Goal: Communication & Community: Answer question/provide support

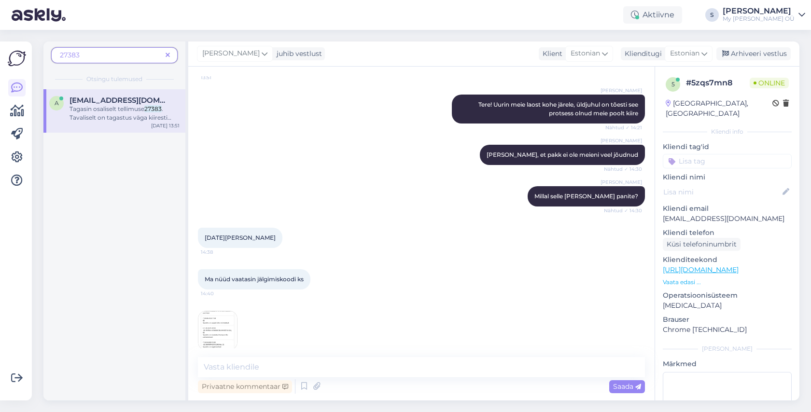
scroll to position [137, 0]
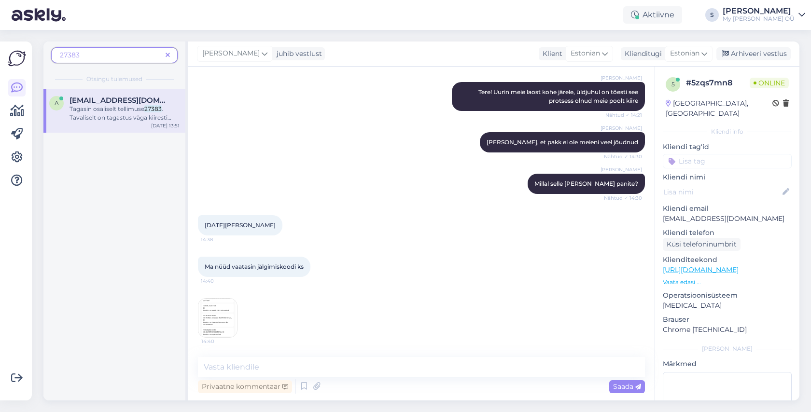
click at [222, 317] on img at bounding box center [217, 318] width 39 height 39
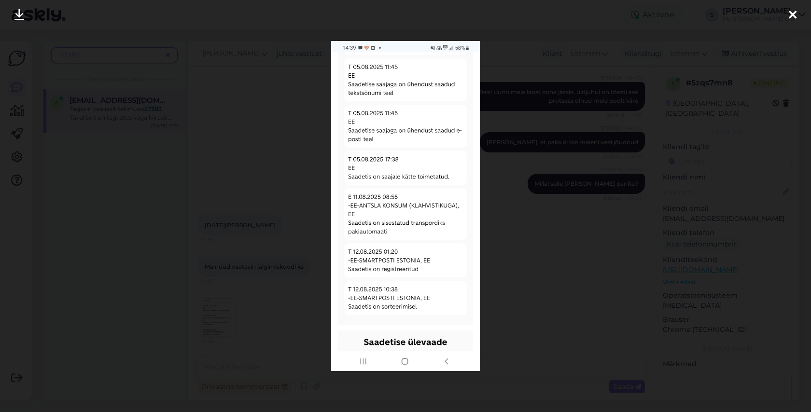
click at [792, 14] on icon at bounding box center [793, 15] width 8 height 13
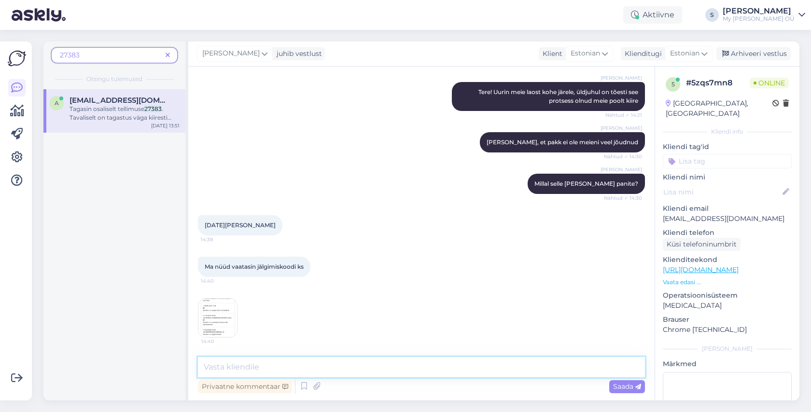
click at [284, 365] on textarea at bounding box center [421, 367] width 447 height 20
type textarea "[PERSON_NAME], loodetavasti jõuab pakk ikkagi uue nädala alguses meieni"
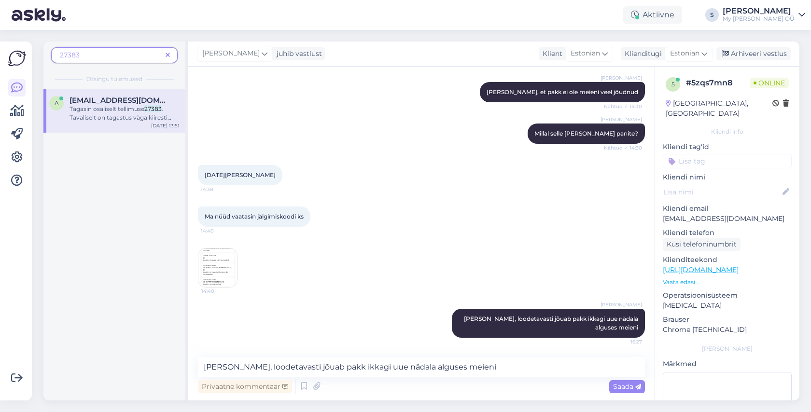
click at [168, 55] on icon at bounding box center [168, 55] width 4 height 7
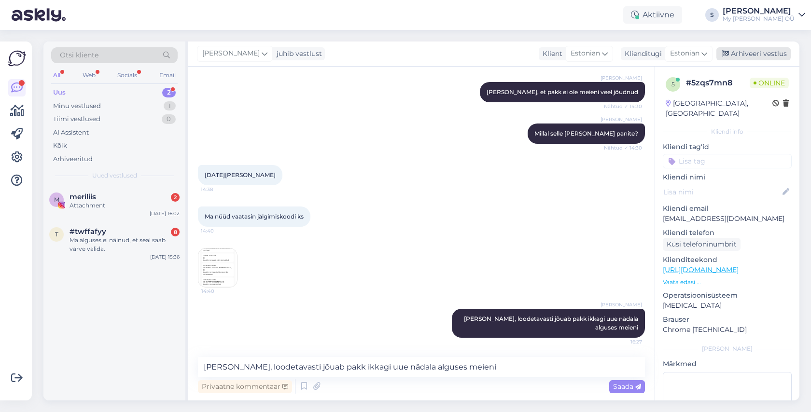
drag, startPoint x: 734, startPoint y: 53, endPoint x: 684, endPoint y: 67, distance: 52.1
click at [733, 53] on div "Arhiveeri vestlus" at bounding box center [753, 53] width 74 height 13
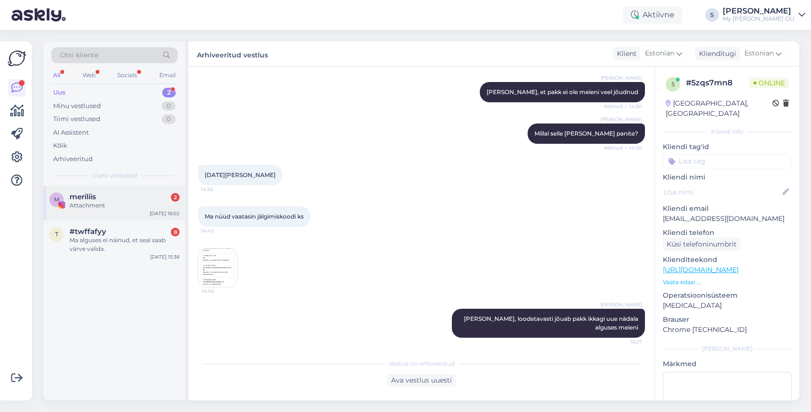
click at [132, 196] on div "meriliis 2" at bounding box center [125, 197] width 110 height 9
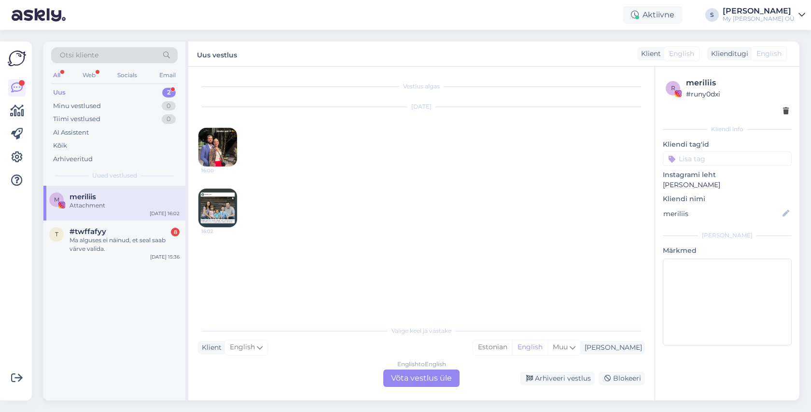
scroll to position [0, 0]
click at [222, 148] on img at bounding box center [217, 147] width 39 height 39
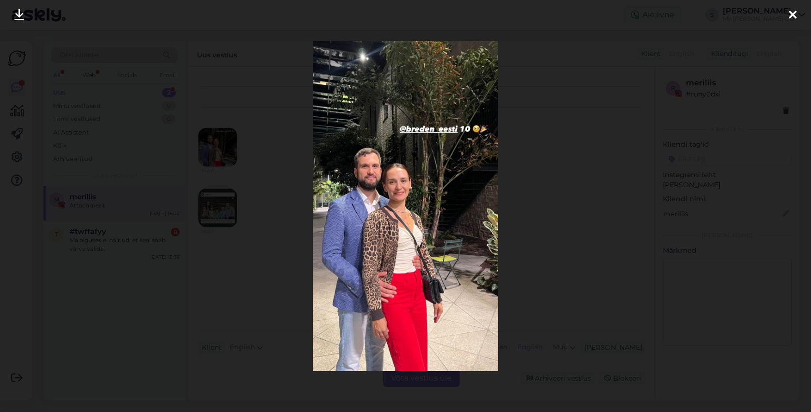
click at [445, 131] on img at bounding box center [405, 206] width 185 height 330
click at [445, 128] on img at bounding box center [405, 206] width 185 height 330
click at [476, 127] on img at bounding box center [405, 206] width 185 height 330
click at [794, 16] on icon at bounding box center [793, 15] width 8 height 13
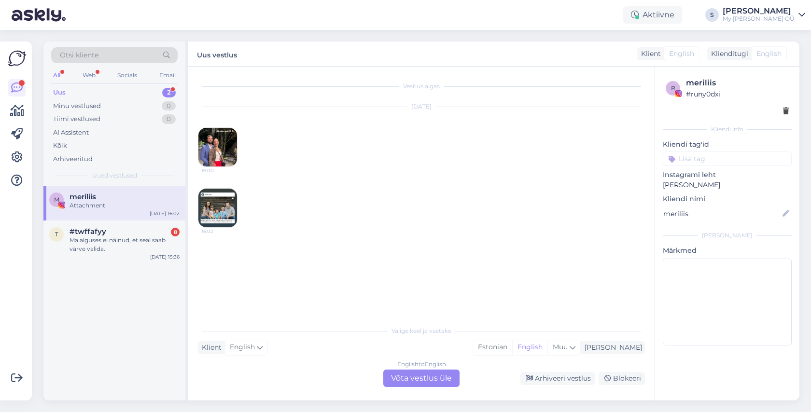
click at [203, 209] on img at bounding box center [217, 208] width 39 height 39
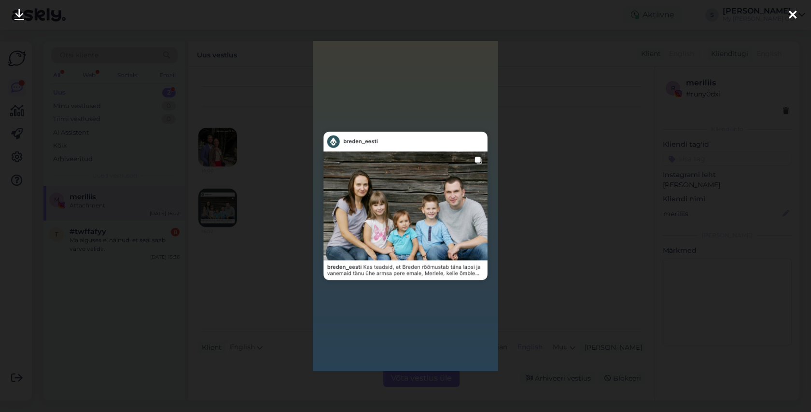
click at [792, 14] on icon at bounding box center [793, 15] width 8 height 13
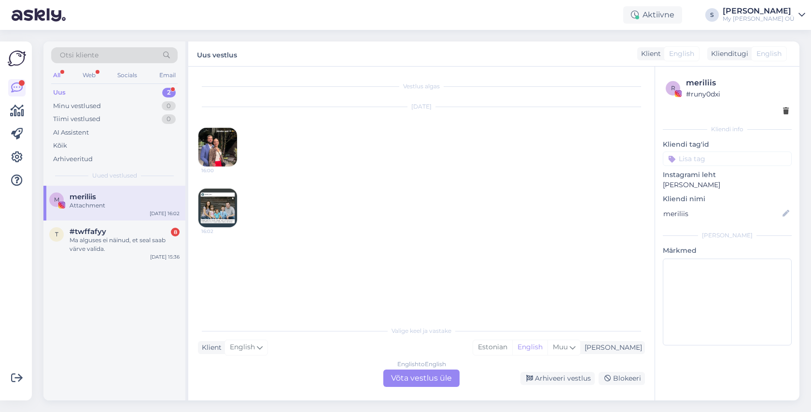
click at [420, 378] on div "English to English Võta vestlus üle" at bounding box center [421, 378] width 76 height 17
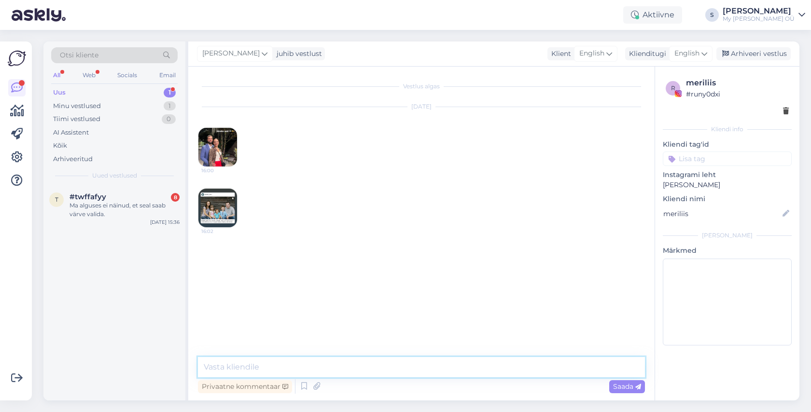
click at [244, 360] on textarea at bounding box center [421, 367] width 447 height 20
type textarea "😍😍😍"
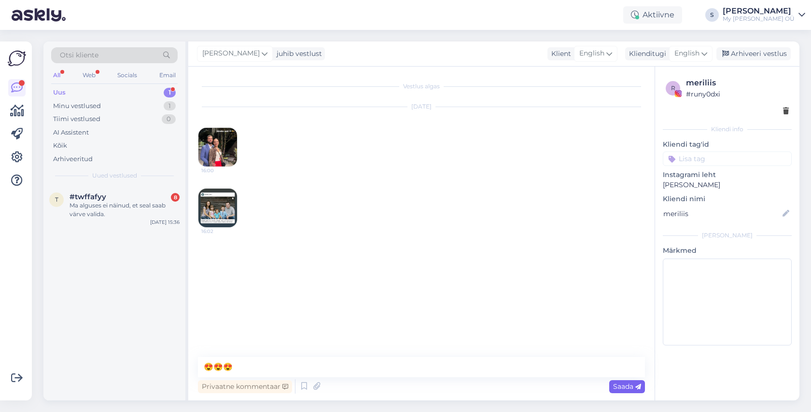
click at [622, 386] on span "Saada" at bounding box center [627, 386] width 28 height 9
click at [221, 148] on img at bounding box center [217, 147] width 39 height 39
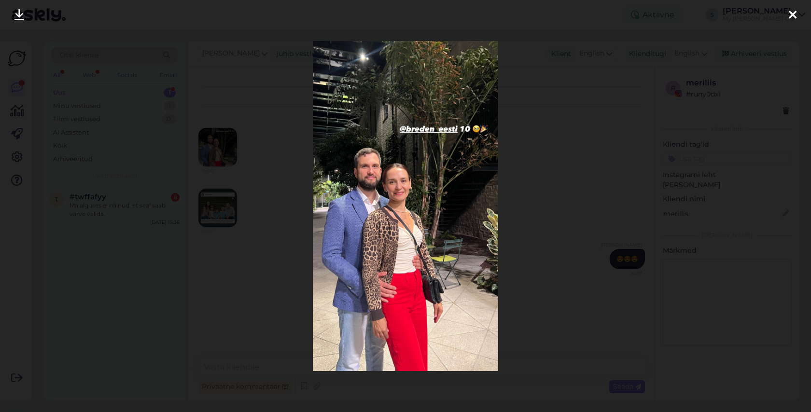
click at [376, 213] on img at bounding box center [405, 206] width 185 height 330
click at [378, 171] on img at bounding box center [405, 206] width 185 height 330
click at [790, 15] on icon at bounding box center [793, 15] width 8 height 13
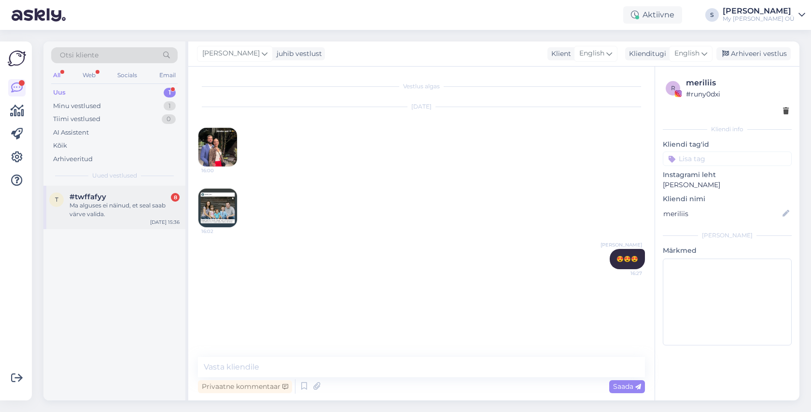
click at [94, 207] on div "Ma alguses ei näinud, et seal saab värve valida." at bounding box center [125, 209] width 110 height 17
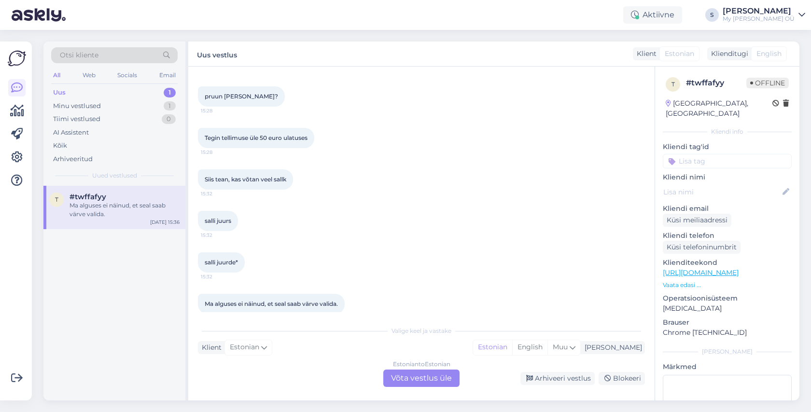
scroll to position [270, 0]
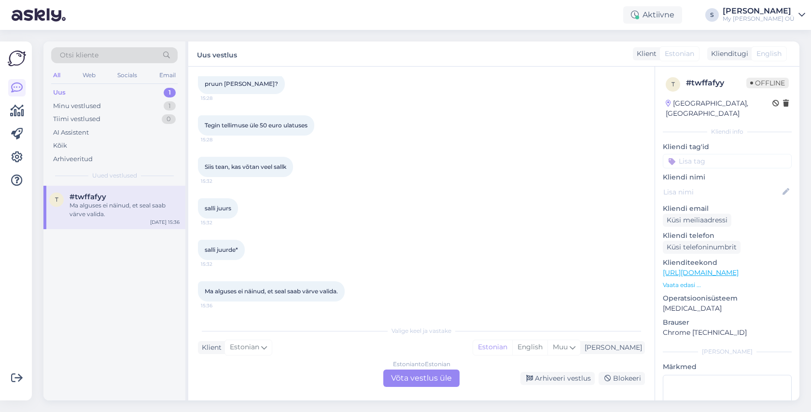
click at [397, 376] on div "Estonian to Estonian Võta vestlus üle" at bounding box center [421, 378] width 76 height 17
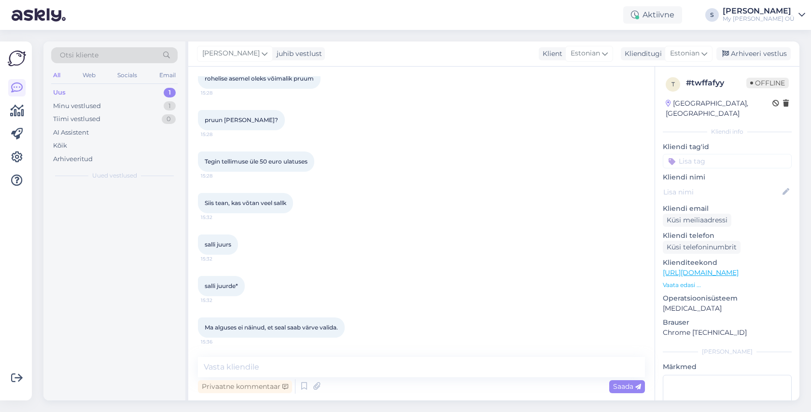
scroll to position [234, 0]
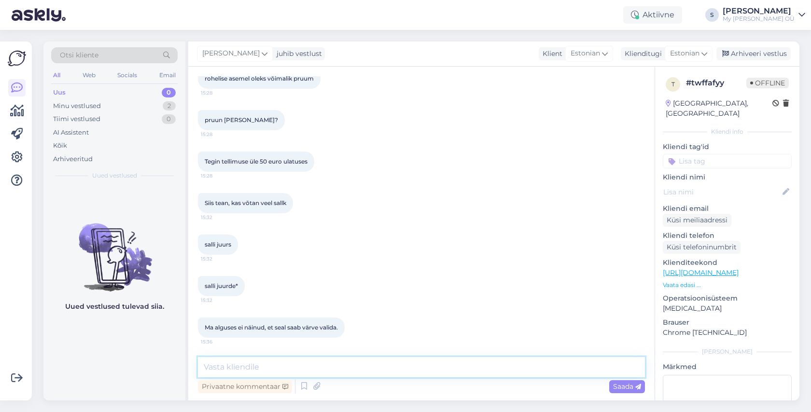
click at [300, 374] on textarea at bounding box center [421, 367] width 447 height 20
type textarea "Okei :) Kas nüüd saite korda?"
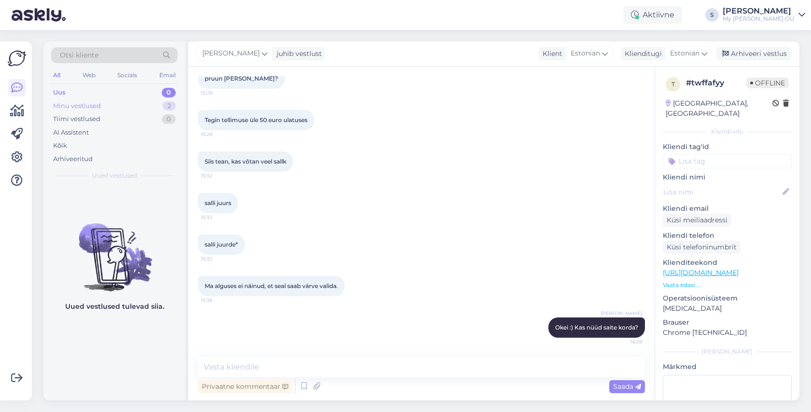
click at [89, 105] on div "Minu vestlused" at bounding box center [77, 106] width 48 height 10
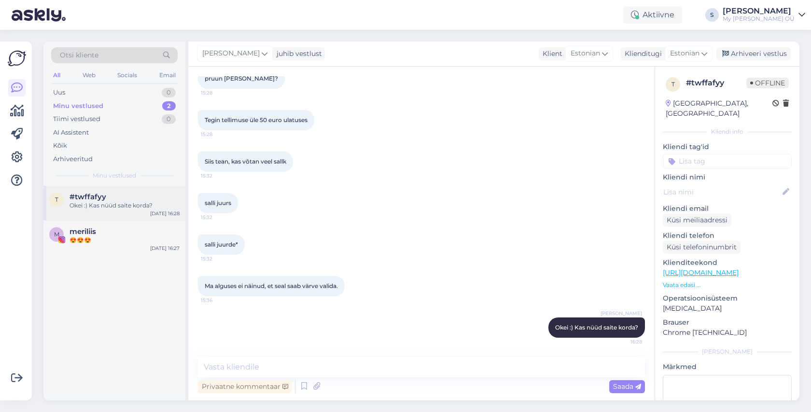
click at [110, 199] on div "#twffafyy" at bounding box center [125, 197] width 110 height 9
drag, startPoint x: 763, startPoint y: 52, endPoint x: 715, endPoint y: 59, distance: 47.8
click at [759, 52] on div "Arhiveeri vestlus" at bounding box center [753, 53] width 74 height 13
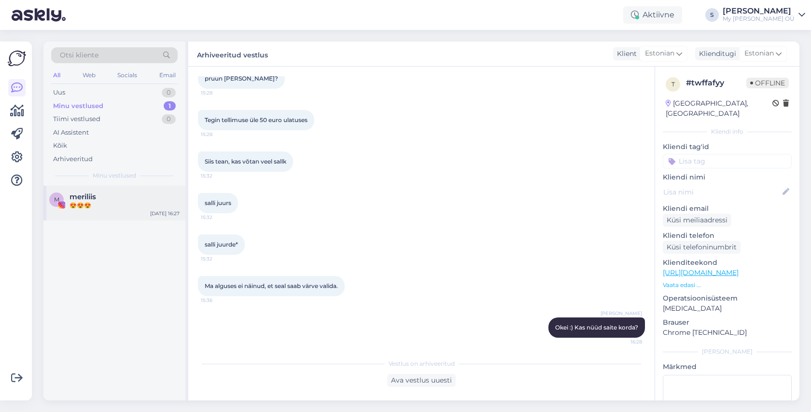
drag, startPoint x: 106, startPoint y: 211, endPoint x: 154, endPoint y: 205, distance: 48.2
click at [106, 211] on div "m meriliis 😍😍😍 [DATE] 16:27" at bounding box center [114, 203] width 142 height 35
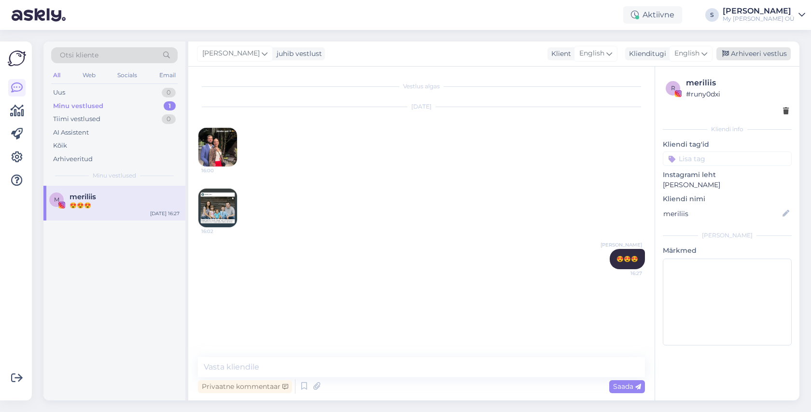
click at [764, 52] on div "Arhiveeri vestlus" at bounding box center [753, 53] width 74 height 13
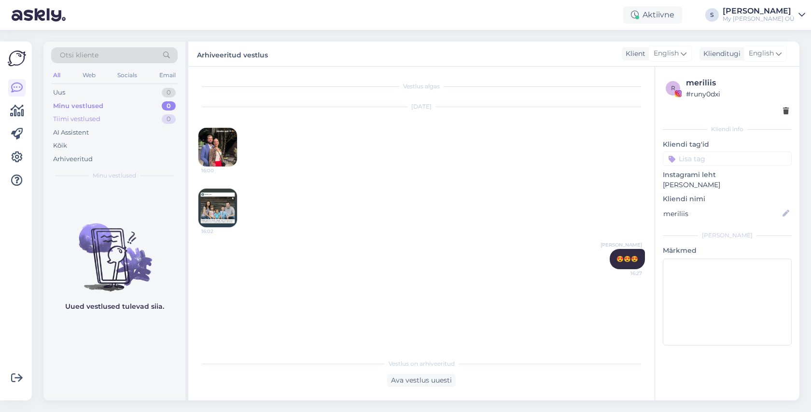
drag, startPoint x: 101, startPoint y: 120, endPoint x: 85, endPoint y: 121, distance: 15.5
click at [101, 120] on div "Tiimi vestlused 0" at bounding box center [114, 119] width 126 height 14
click at [77, 93] on div "Uus 0" at bounding box center [114, 93] width 126 height 14
